Goal: Task Accomplishment & Management: Manage account settings

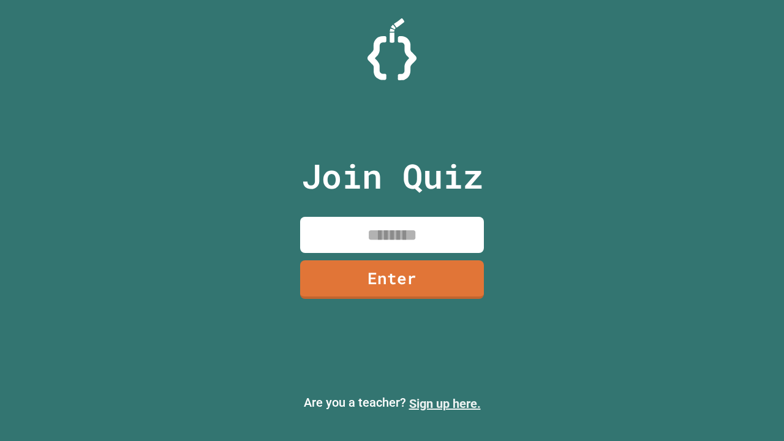
click at [445, 404] on link "Sign up here." at bounding box center [445, 403] width 72 height 15
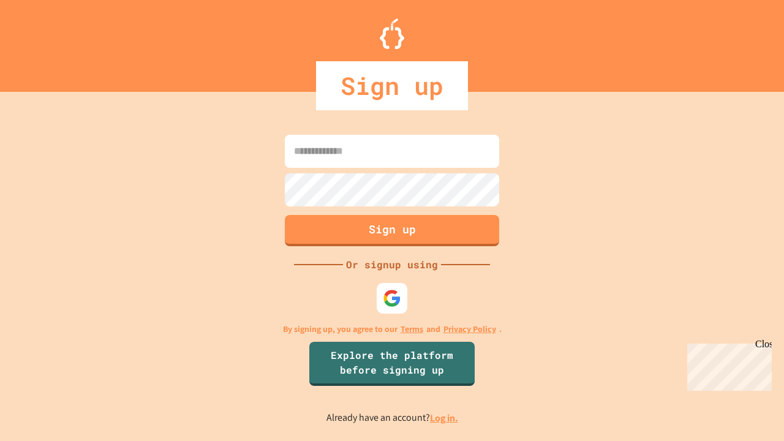
click at [445, 418] on link "Log in." at bounding box center [444, 418] width 28 height 13
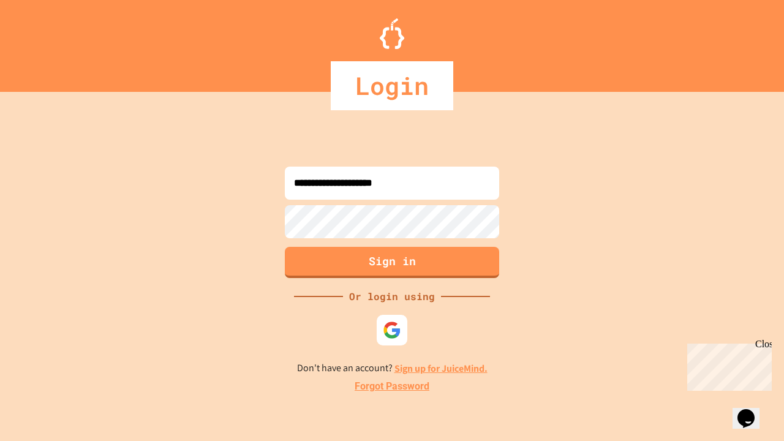
type input "**********"
